Goal: Information Seeking & Learning: Learn about a topic

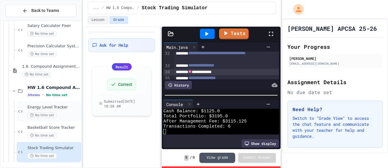
scroll to position [129, 0]
click at [59, 130] on div "Basketball Score Tracker No time set" at bounding box center [53, 131] width 53 height 13
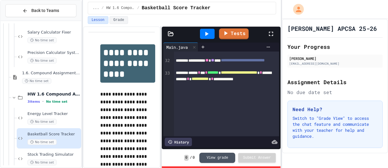
scroll to position [309, 0]
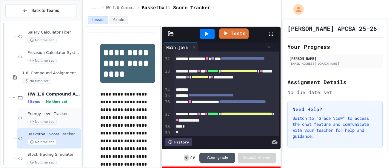
click at [52, 117] on div "Energy Level Tracker No time set" at bounding box center [53, 117] width 53 height 13
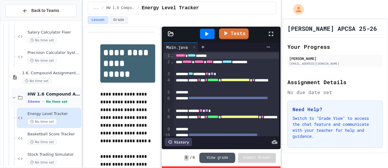
click at [14, 96] on icon at bounding box center [13, 97] width 5 height 5
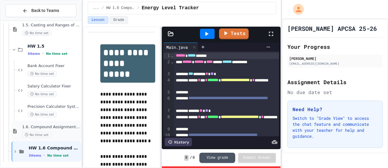
click at [43, 126] on span "1.6. Compound Assignment Operators" at bounding box center [51, 126] width 58 height 5
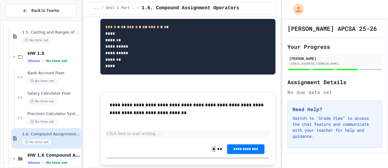
scroll to position [1499, 0]
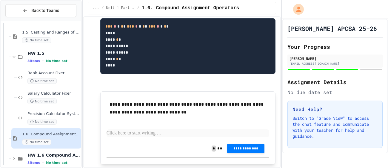
click at [111, 67] on code "**********" at bounding box center [136, 45] width 63 height 43
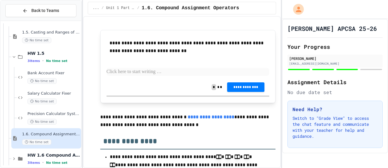
scroll to position [1567, 0]
